Goal: Transaction & Acquisition: Purchase product/service

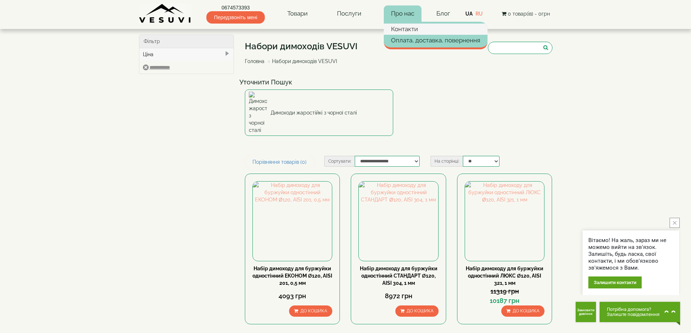
click at [407, 26] on link "Контакти" at bounding box center [436, 29] width 104 height 11
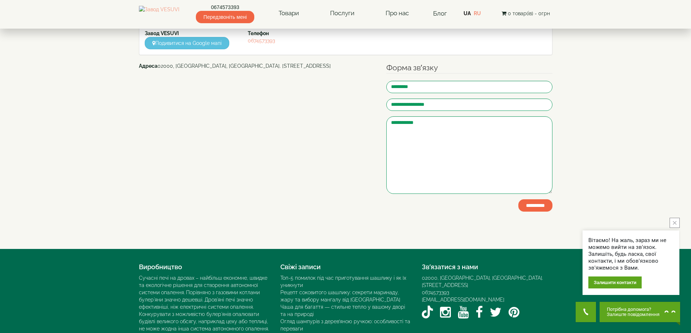
scroll to position [109, 0]
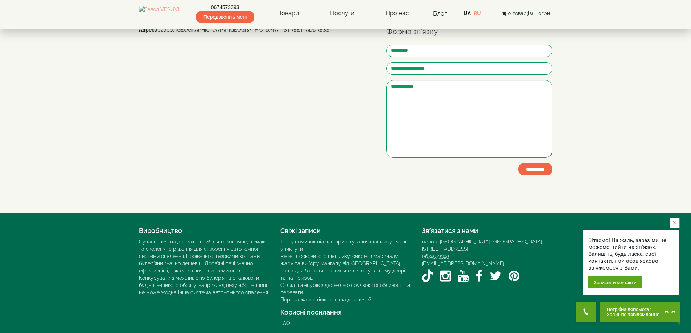
click at [362, 210] on div "Адреса 02000, Україна, м. Київ, Мисливський провулок, 1Б" at bounding box center [257, 119] width 248 height 187
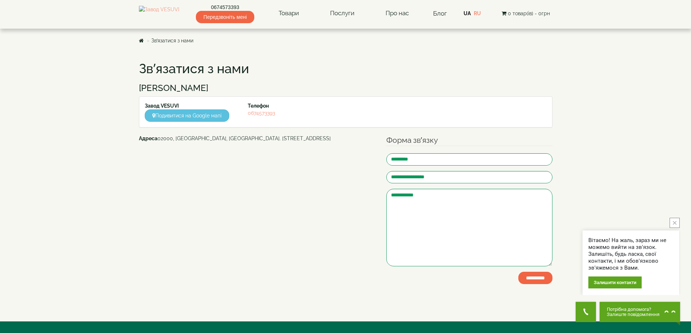
scroll to position [73, 0]
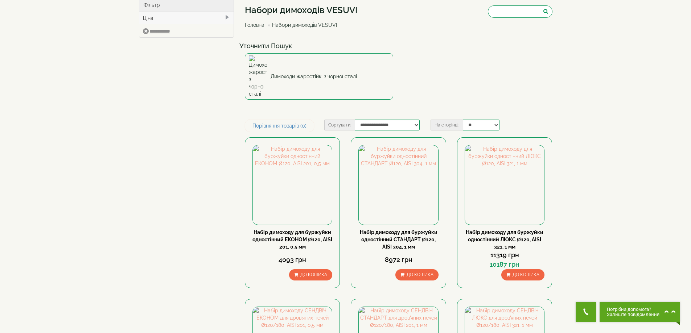
scroll to position [73, 0]
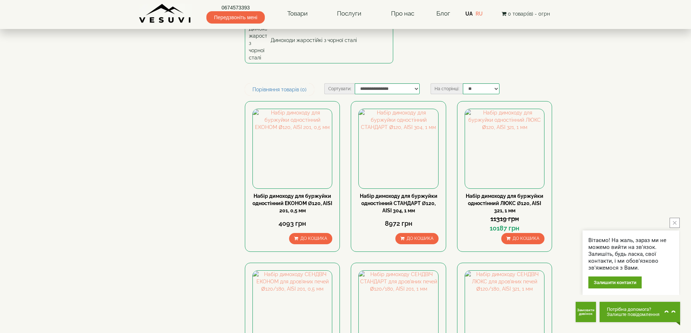
click at [676, 220] on button "close button" at bounding box center [674, 223] width 10 height 10
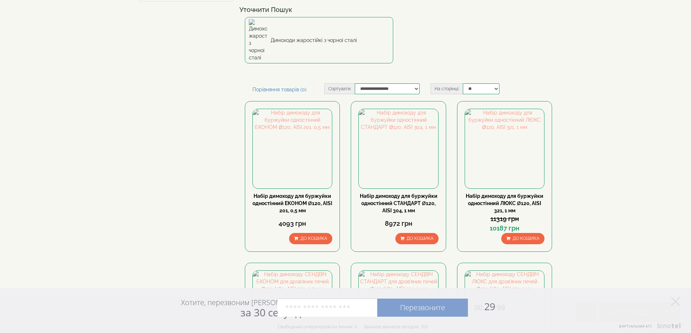
scroll to position [0, 0]
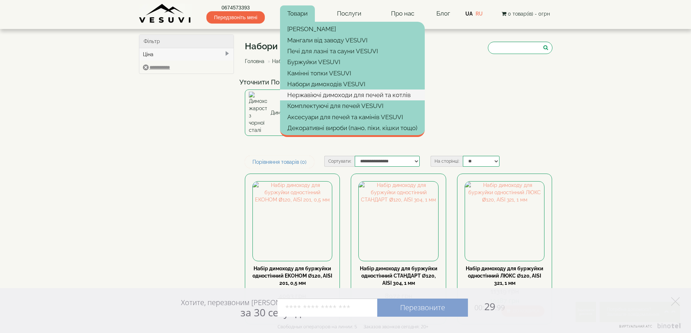
click at [304, 95] on link "Нержавіючі димоходи для печей та котлів" at bounding box center [352, 95] width 145 height 11
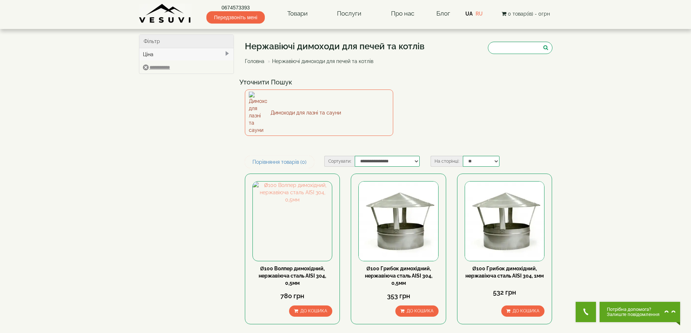
click at [347, 98] on link "Димоходи для лазні та сауни" at bounding box center [319, 113] width 148 height 46
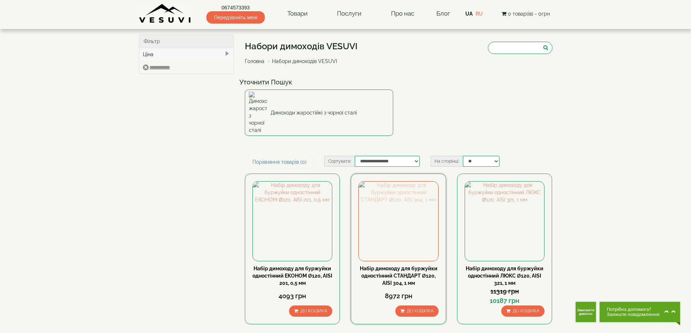
click at [398, 217] on img at bounding box center [398, 221] width 79 height 79
